Goal: Task Accomplishment & Management: Use online tool/utility

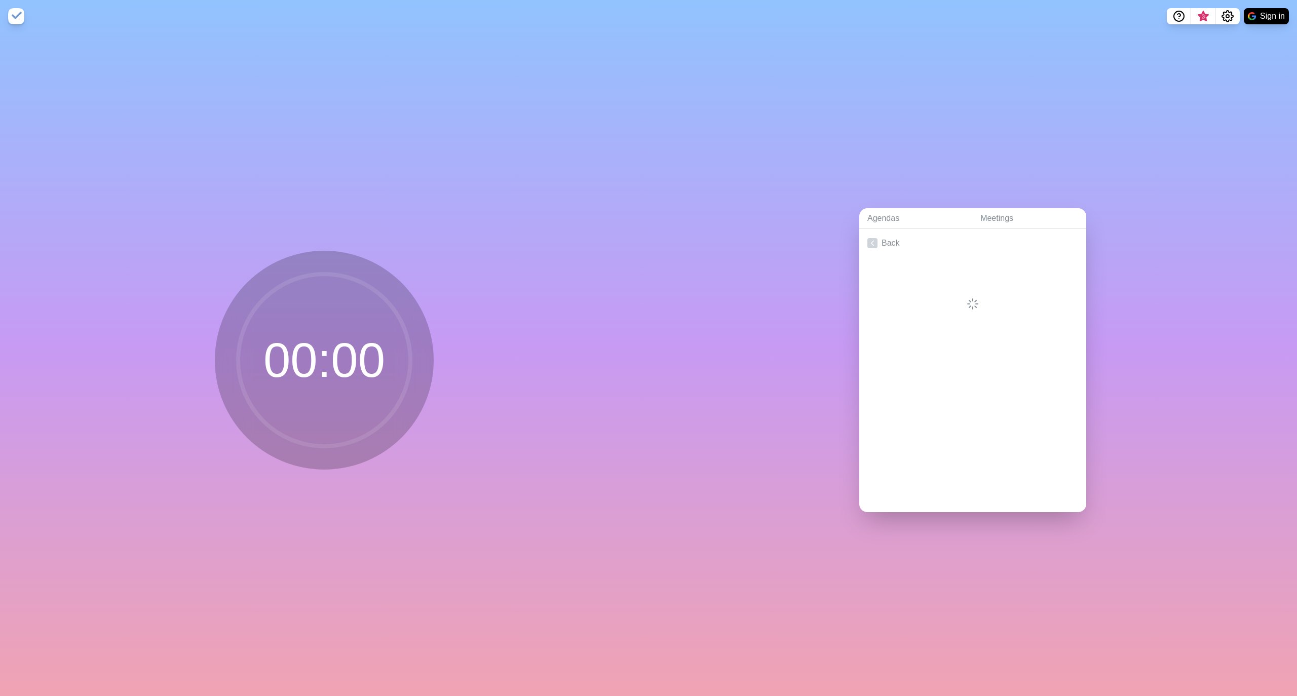
click at [967, 298] on icon at bounding box center [973, 304] width 12 height 12
click at [878, 237] on link "Back" at bounding box center [972, 243] width 227 height 28
click at [901, 238] on link "Create an Agenda" at bounding box center [972, 243] width 227 height 28
click at [900, 307] on input "text" at bounding box center [944, 309] width 154 height 20
click at [940, 258] on textarea at bounding box center [957, 268] width 188 height 22
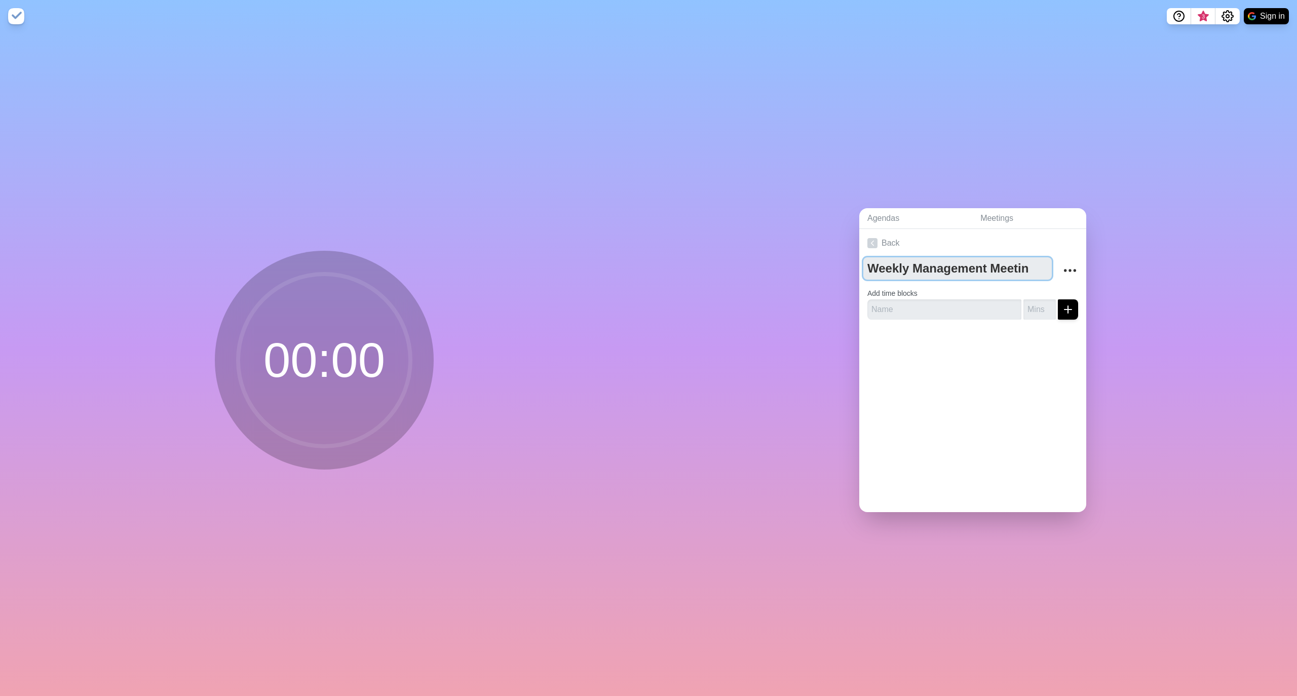
type textarea "Weekly Management Meeting"
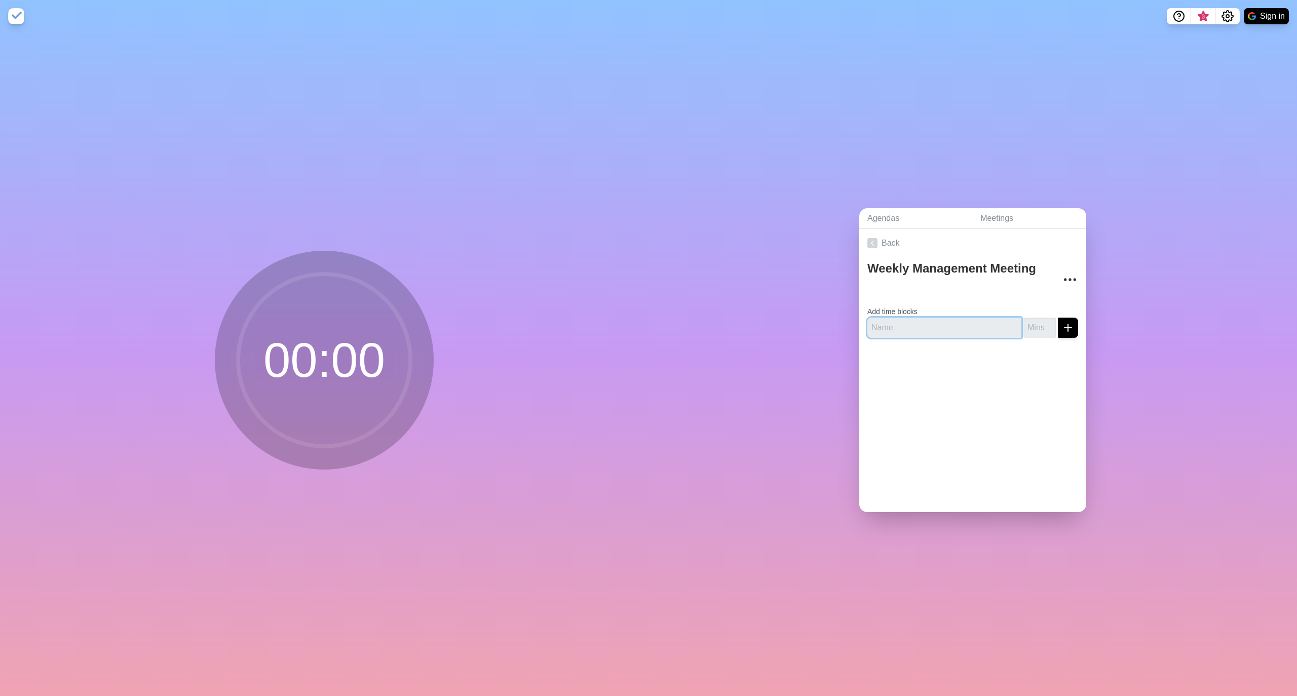
click at [915, 320] on input "text" at bounding box center [944, 328] width 154 height 20
type input "Good News"
click at [1024, 324] on input "number" at bounding box center [1040, 328] width 32 height 20
type input "5"
click at [1062, 322] on icon "submit" at bounding box center [1068, 328] width 12 height 12
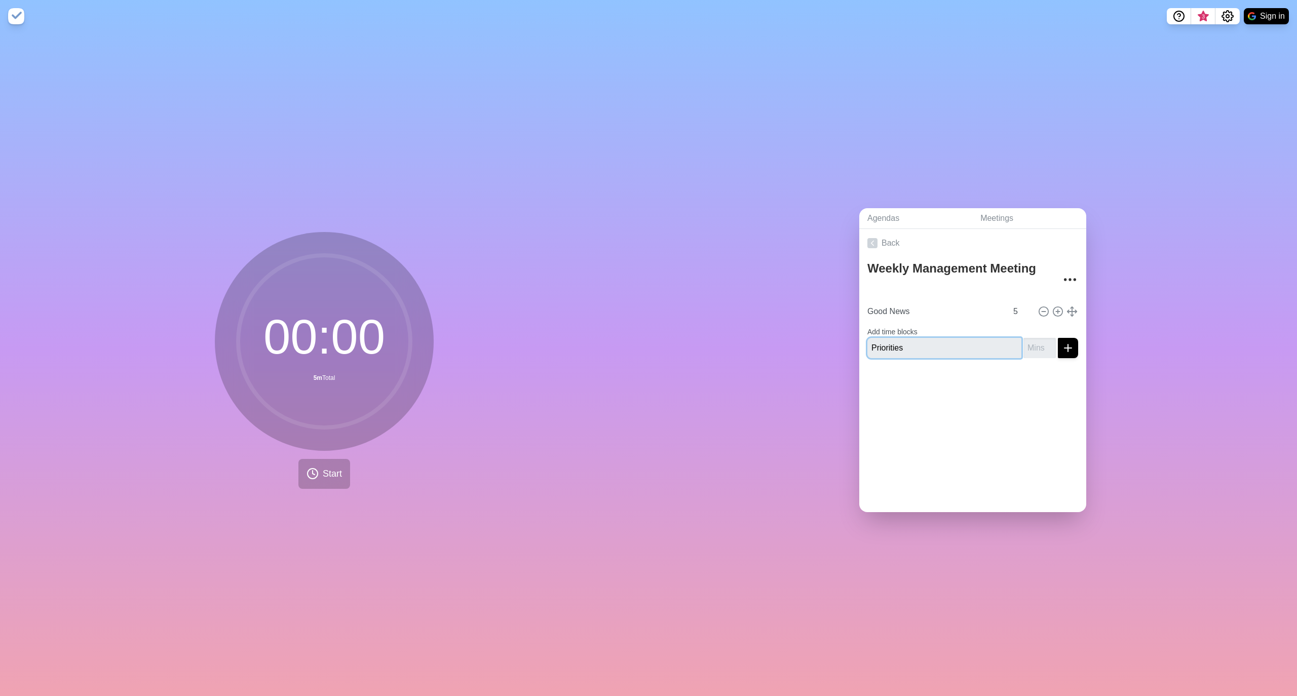
type input "Priorities"
click at [1033, 339] on input "1" at bounding box center [1040, 348] width 32 height 20
click at [1034, 338] on input "1" at bounding box center [1040, 348] width 32 height 20
click at [1036, 338] on input "2" at bounding box center [1040, 348] width 32 height 20
click at [1036, 338] on input "3" at bounding box center [1040, 348] width 32 height 20
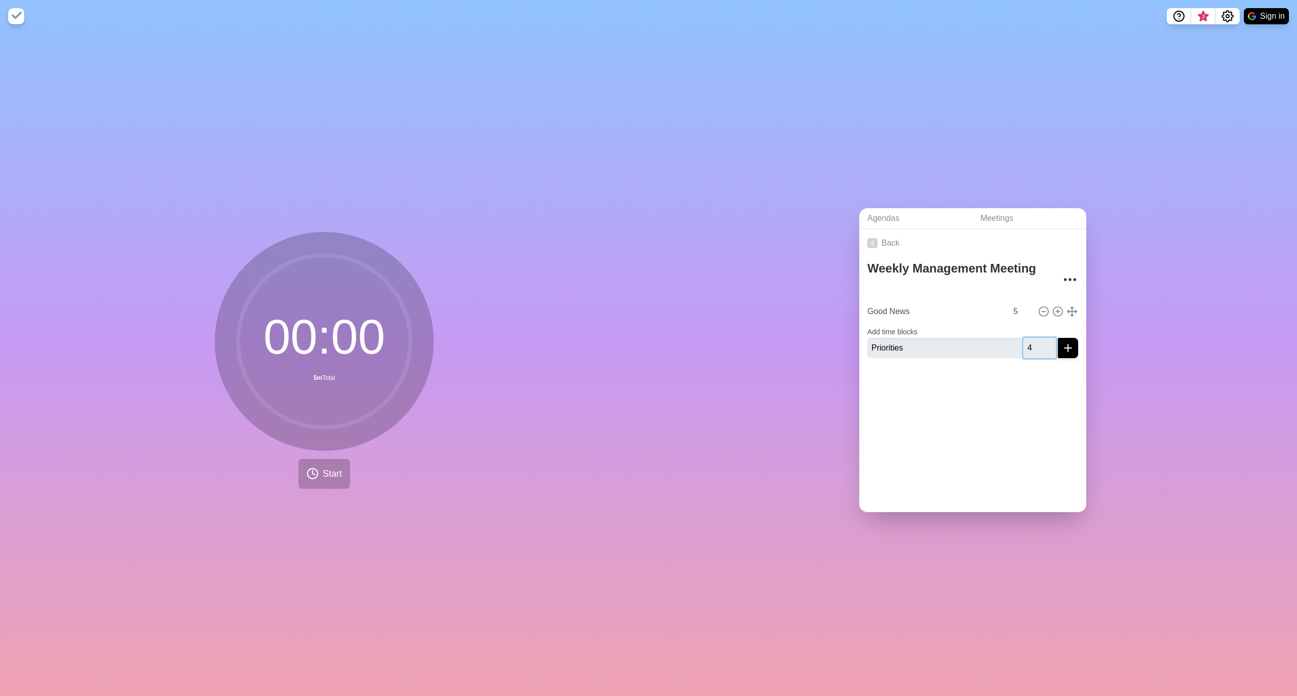
click at [1036, 338] on input "4" at bounding box center [1040, 348] width 32 height 20
type input "5"
click at [1036, 338] on input "5" at bounding box center [1040, 348] width 32 height 20
click at [1062, 344] on icon "submit" at bounding box center [1068, 348] width 12 height 12
click at [1024, 418] on div "Back Weekly Management Meeting Good News 5 Priorities 5" at bounding box center [972, 370] width 227 height 283
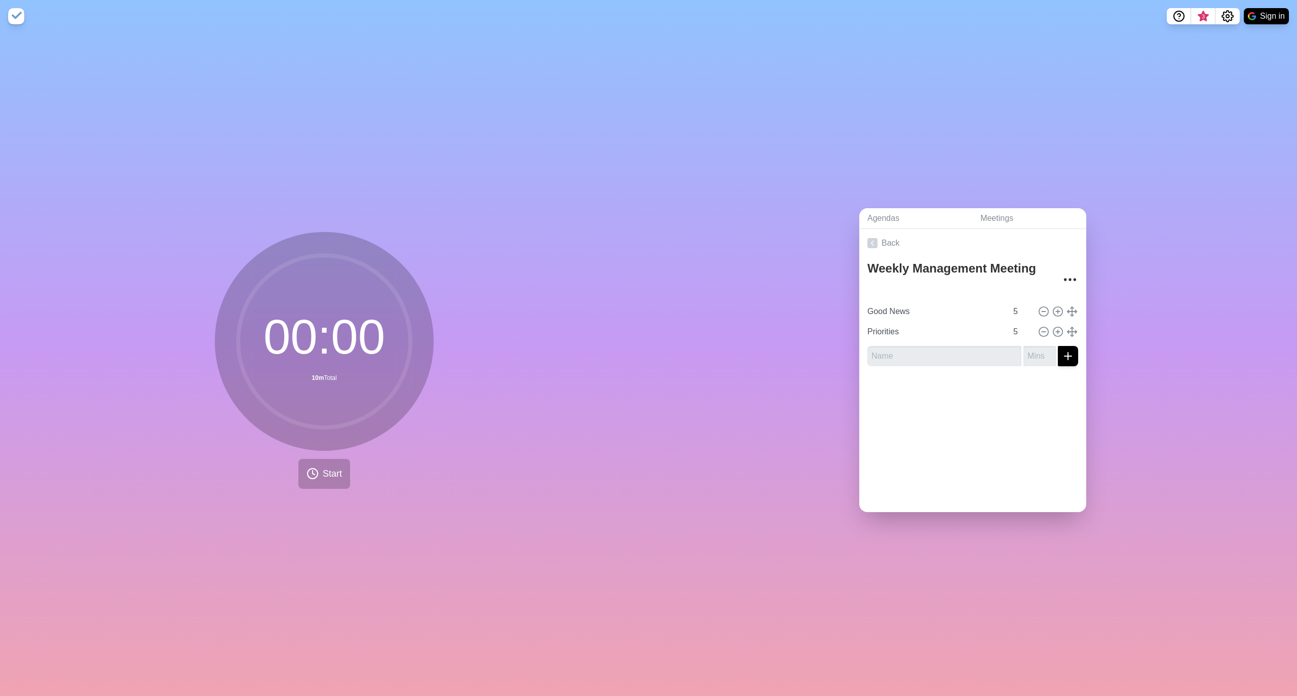
click at [1187, 234] on div "Agendas Meetings Back Weekly Management Meeting Good News 5 Priorities 5" at bounding box center [973, 364] width 649 height 664
click at [886, 307] on input "Good News" at bounding box center [935, 311] width 144 height 20
click at [879, 242] on link "Back" at bounding box center [972, 243] width 227 height 28
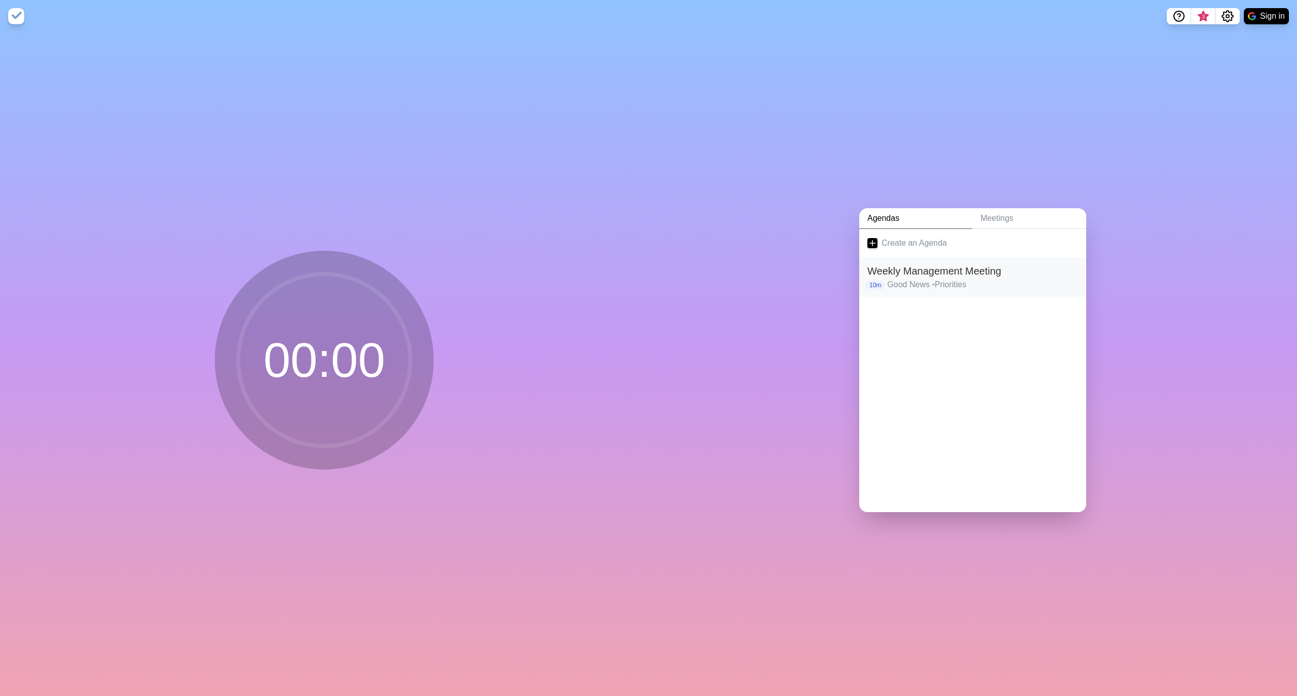
click at [939, 266] on h2 "Weekly Management Meeting" at bounding box center [972, 270] width 211 height 15
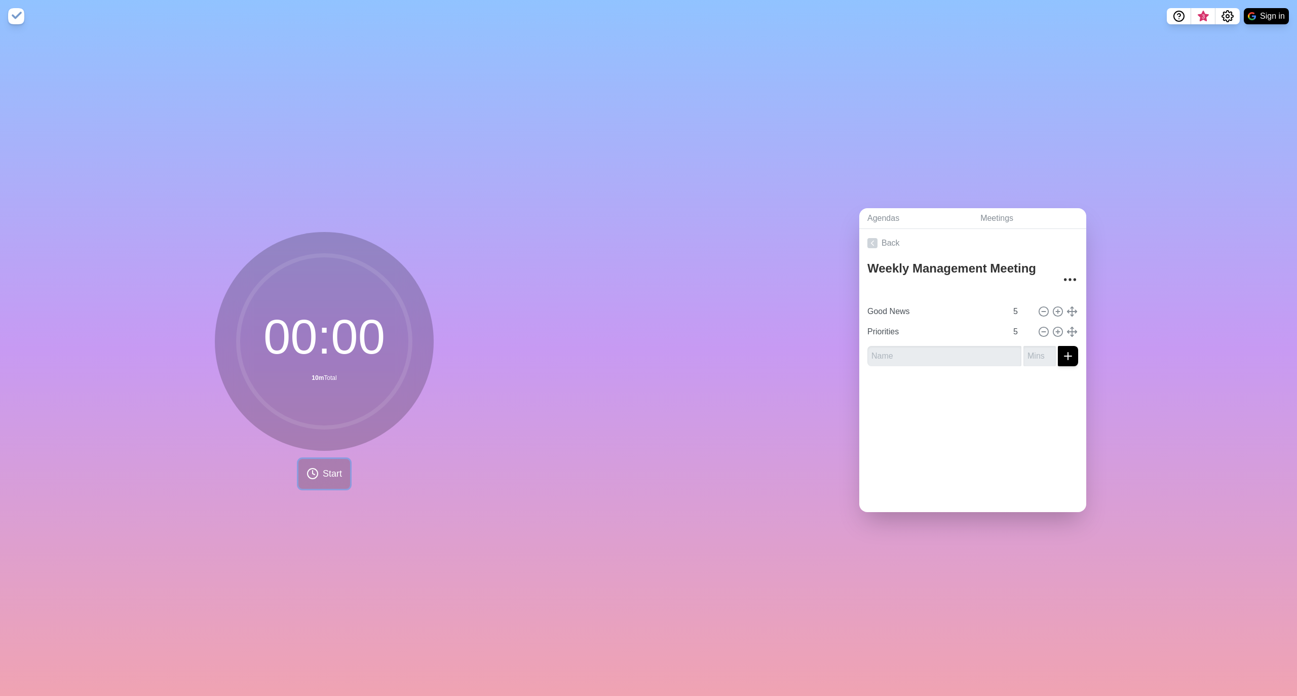
click at [323, 467] on span "Start" at bounding box center [332, 474] width 19 height 14
